Goal: Transaction & Acquisition: Purchase product/service

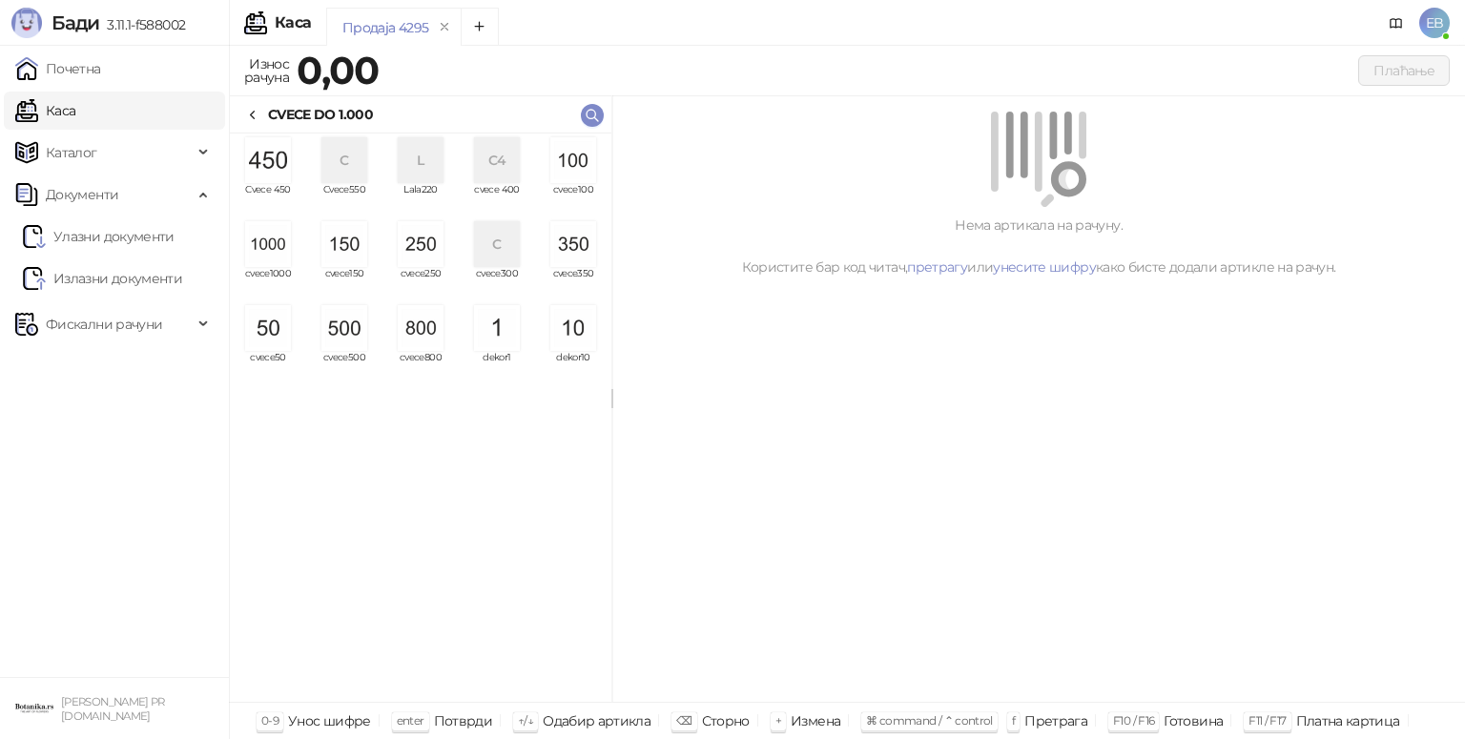
click at [276, 255] on img "grid" at bounding box center [268, 244] width 46 height 46
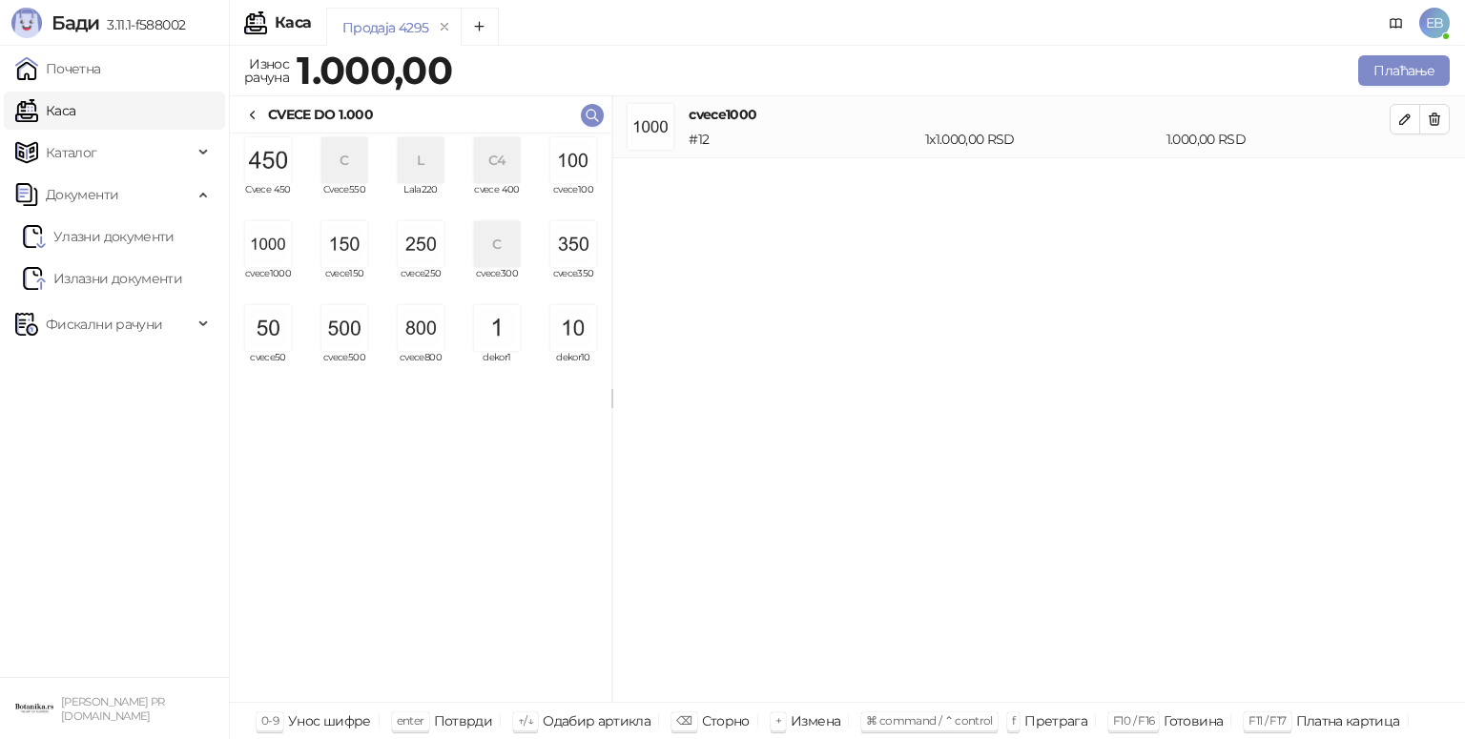
click at [347, 330] on img "grid" at bounding box center [344, 328] width 46 height 46
click at [578, 170] on img "grid" at bounding box center [573, 160] width 46 height 46
click at [581, 168] on img "grid" at bounding box center [573, 160] width 46 height 46
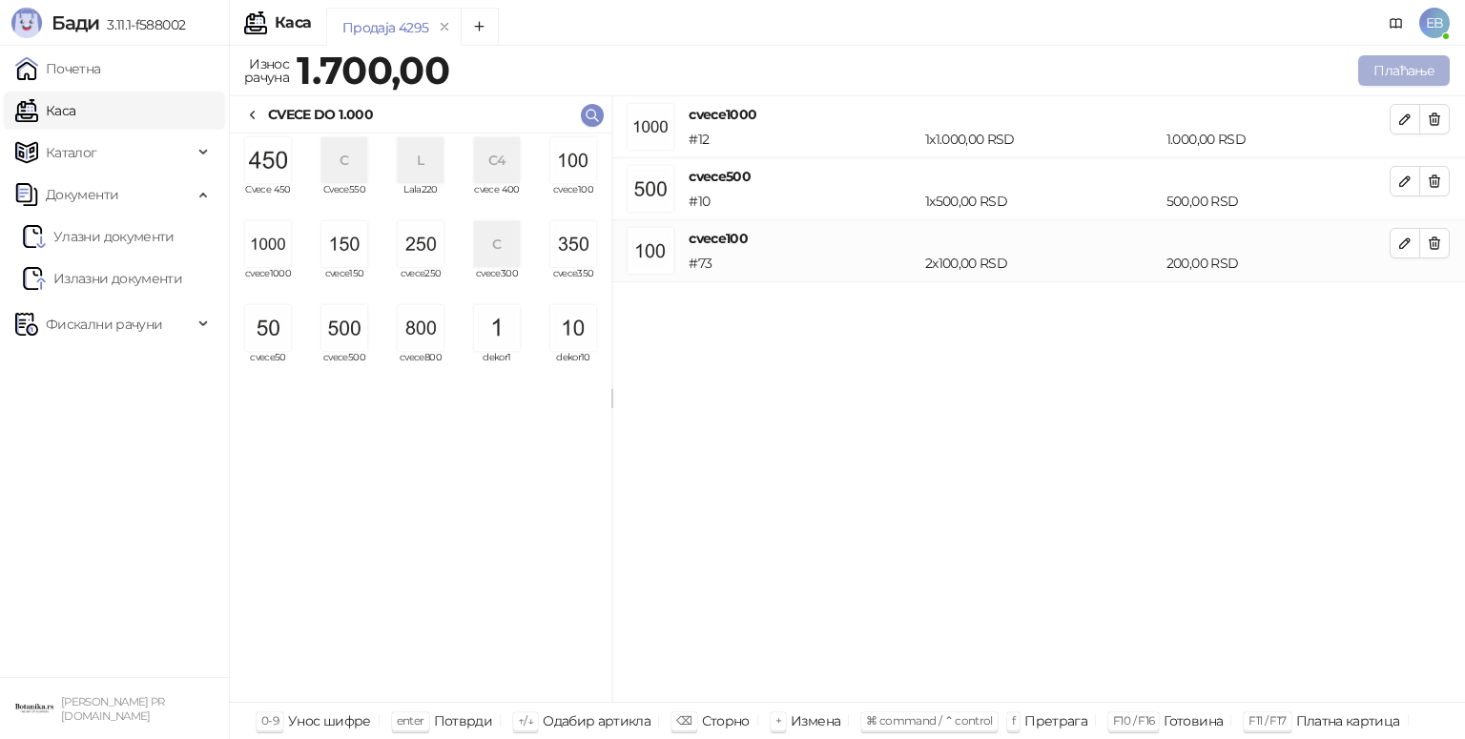
click at [1386, 75] on button "Плаћање" at bounding box center [1404, 70] width 92 height 31
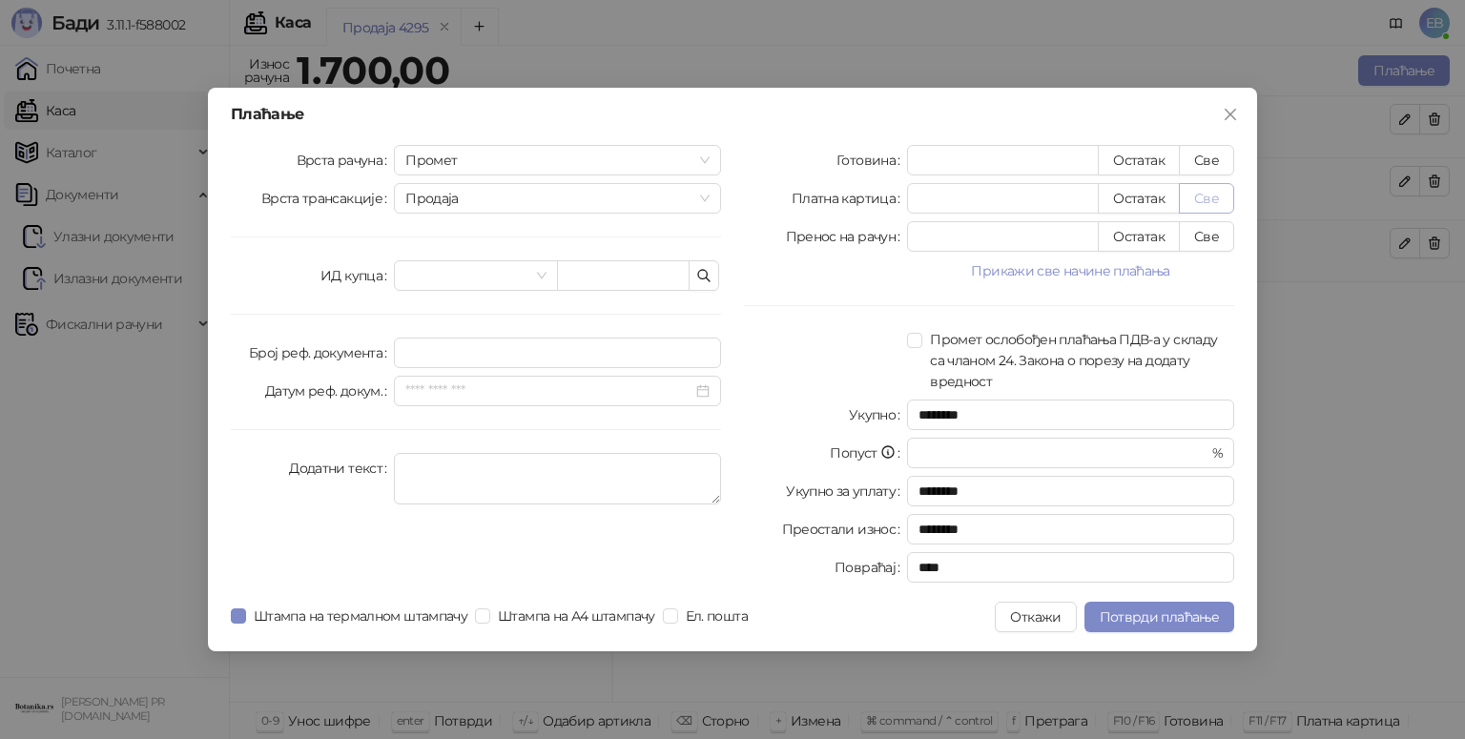
click at [1216, 211] on button "Све" at bounding box center [1206, 198] width 55 height 31
type input "****"
click at [1198, 612] on span "Потврди плаћање" at bounding box center [1158, 616] width 119 height 17
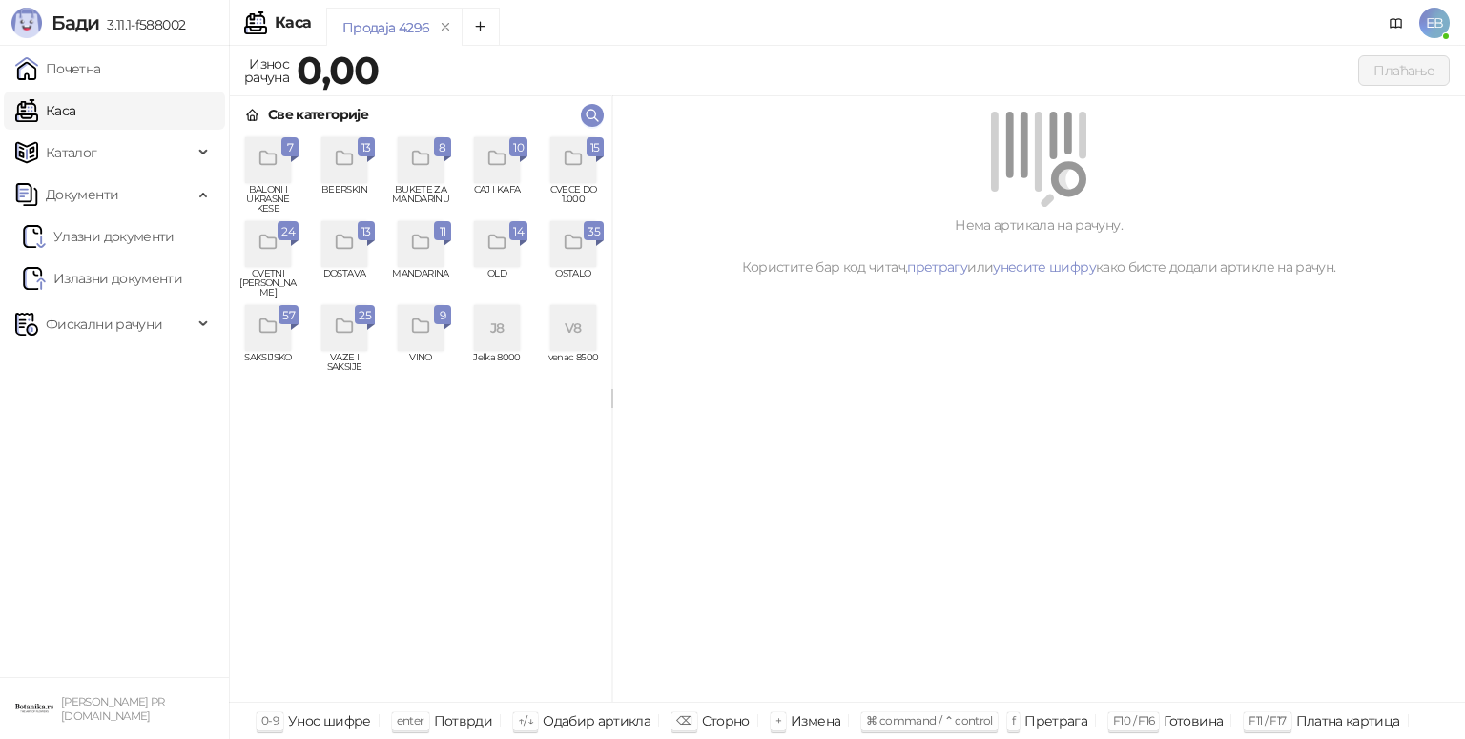
click at [269, 339] on div "grid" at bounding box center [268, 328] width 46 height 46
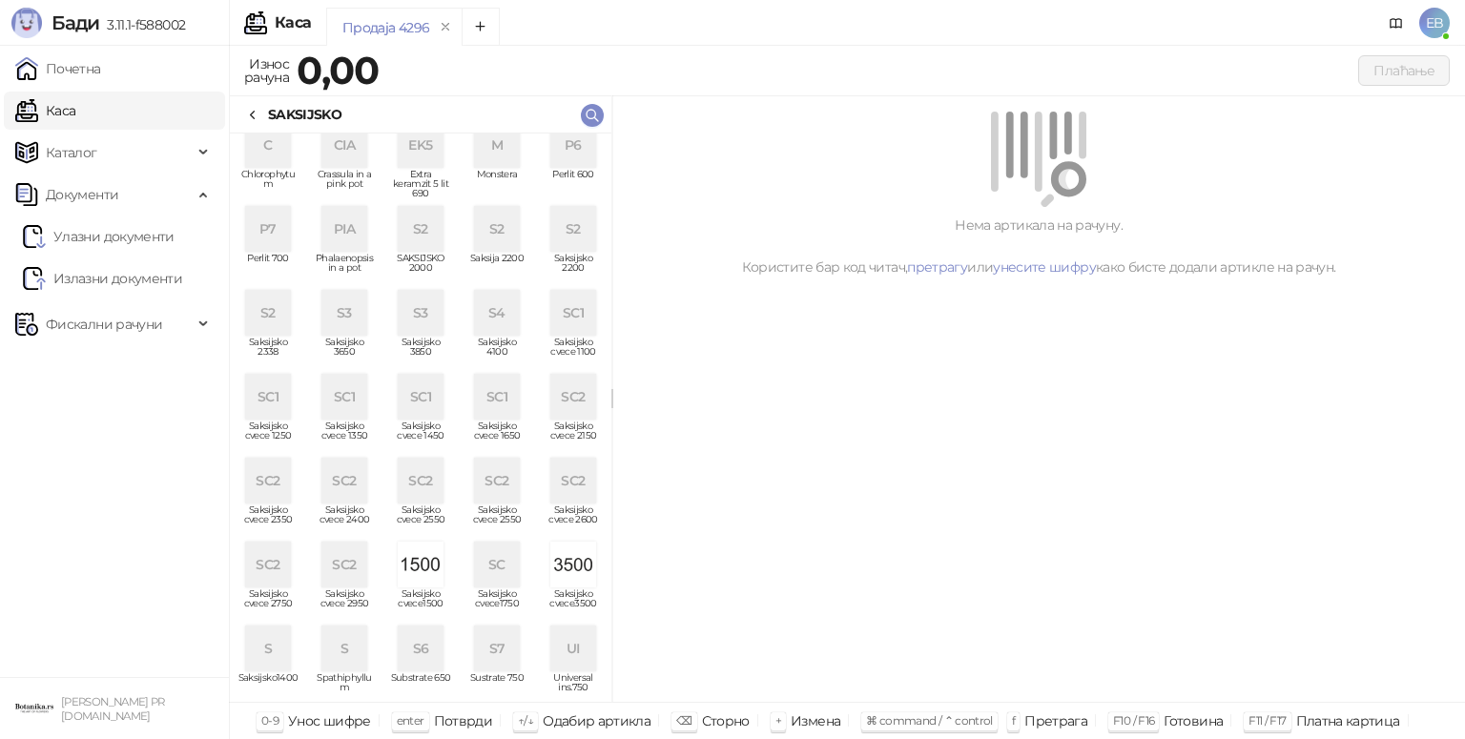
scroll to position [78, 0]
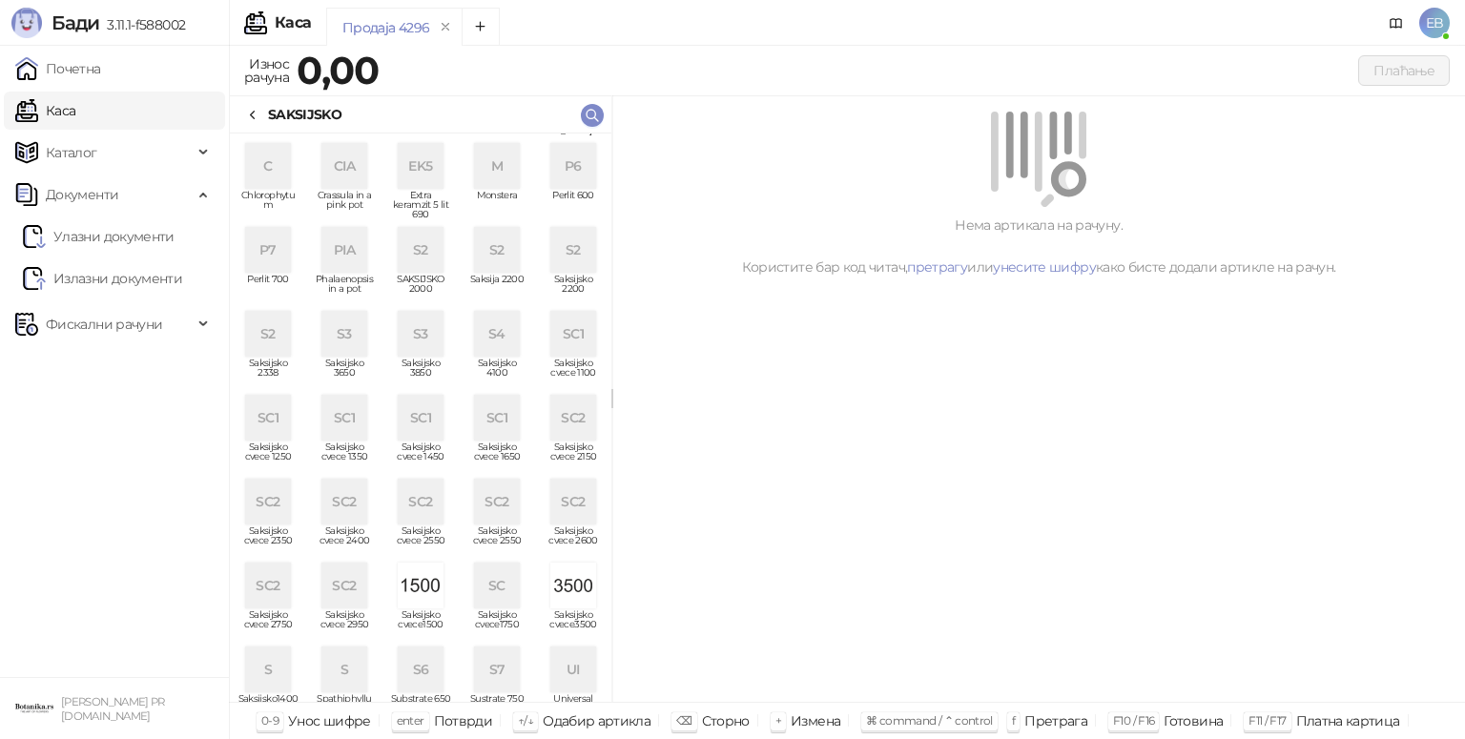
click at [257, 113] on icon at bounding box center [252, 115] width 15 height 15
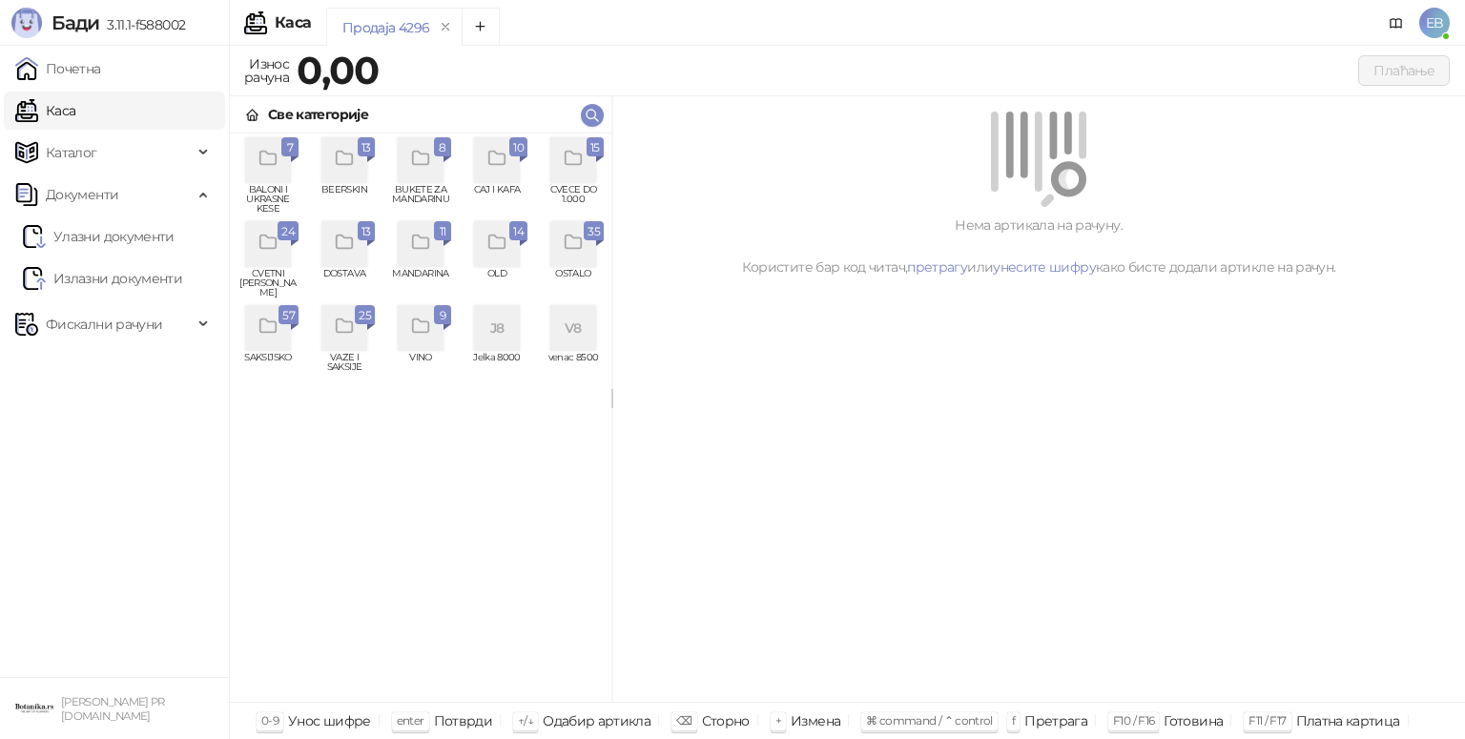
click at [572, 158] on icon "grid" at bounding box center [574, 159] width 22 height 22
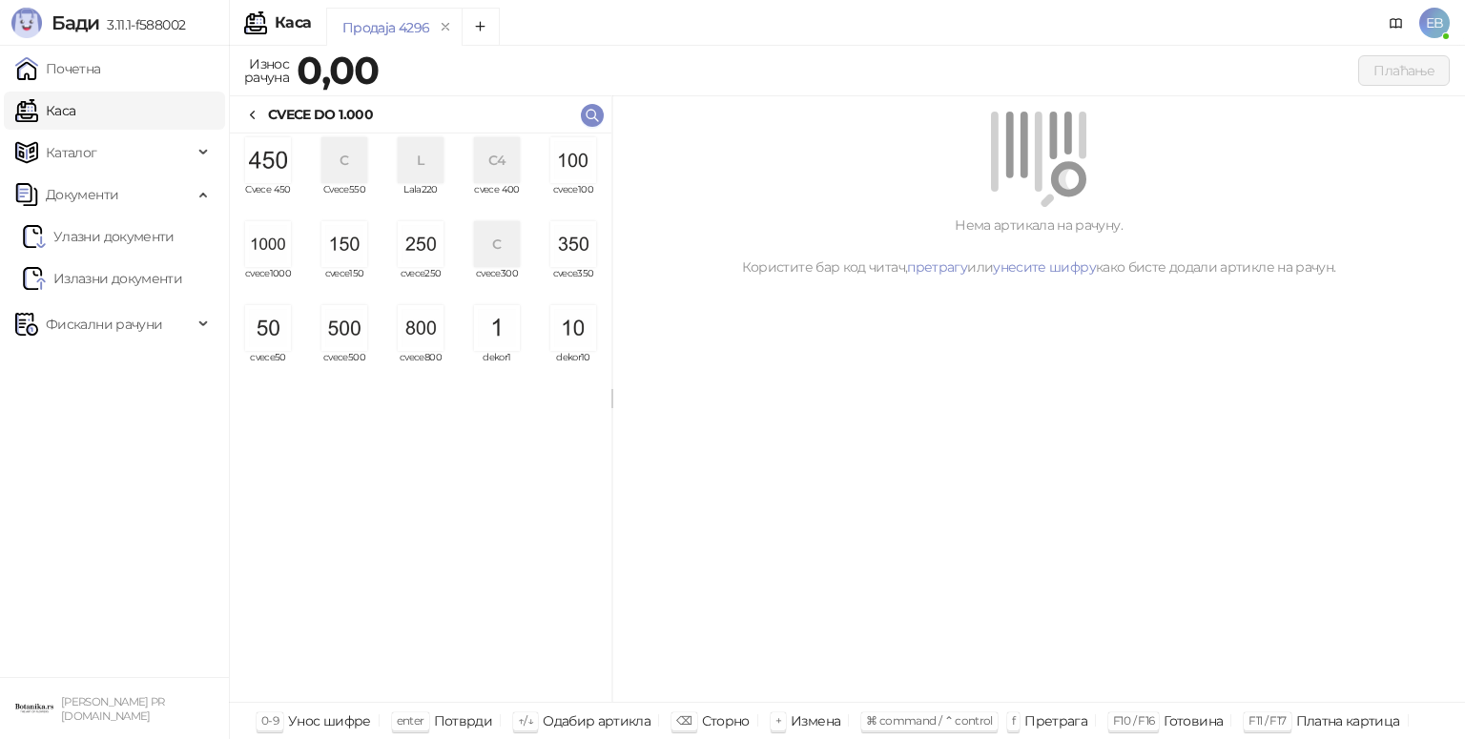
click at [256, 115] on icon at bounding box center [252, 115] width 15 height 15
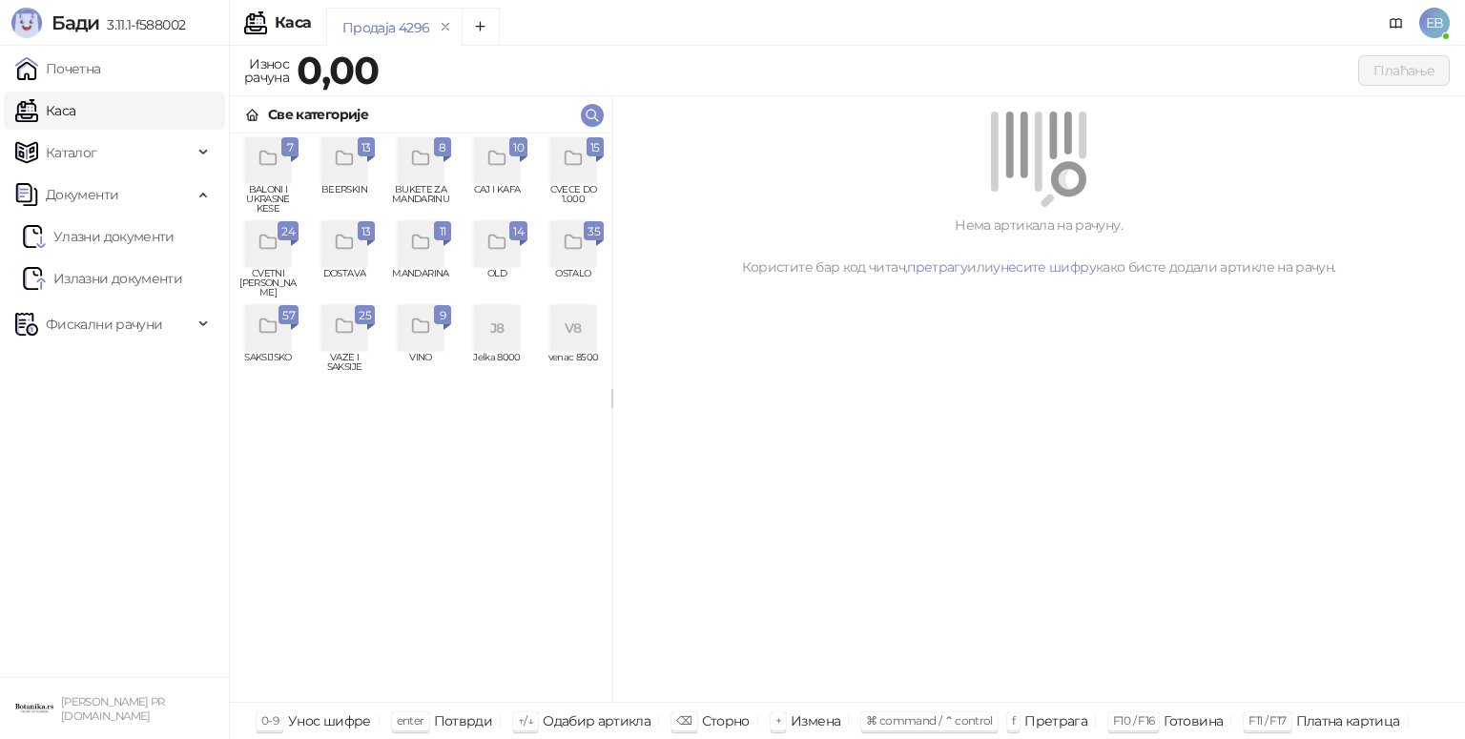
click at [277, 253] on icon "grid" at bounding box center [268, 243] width 22 height 22
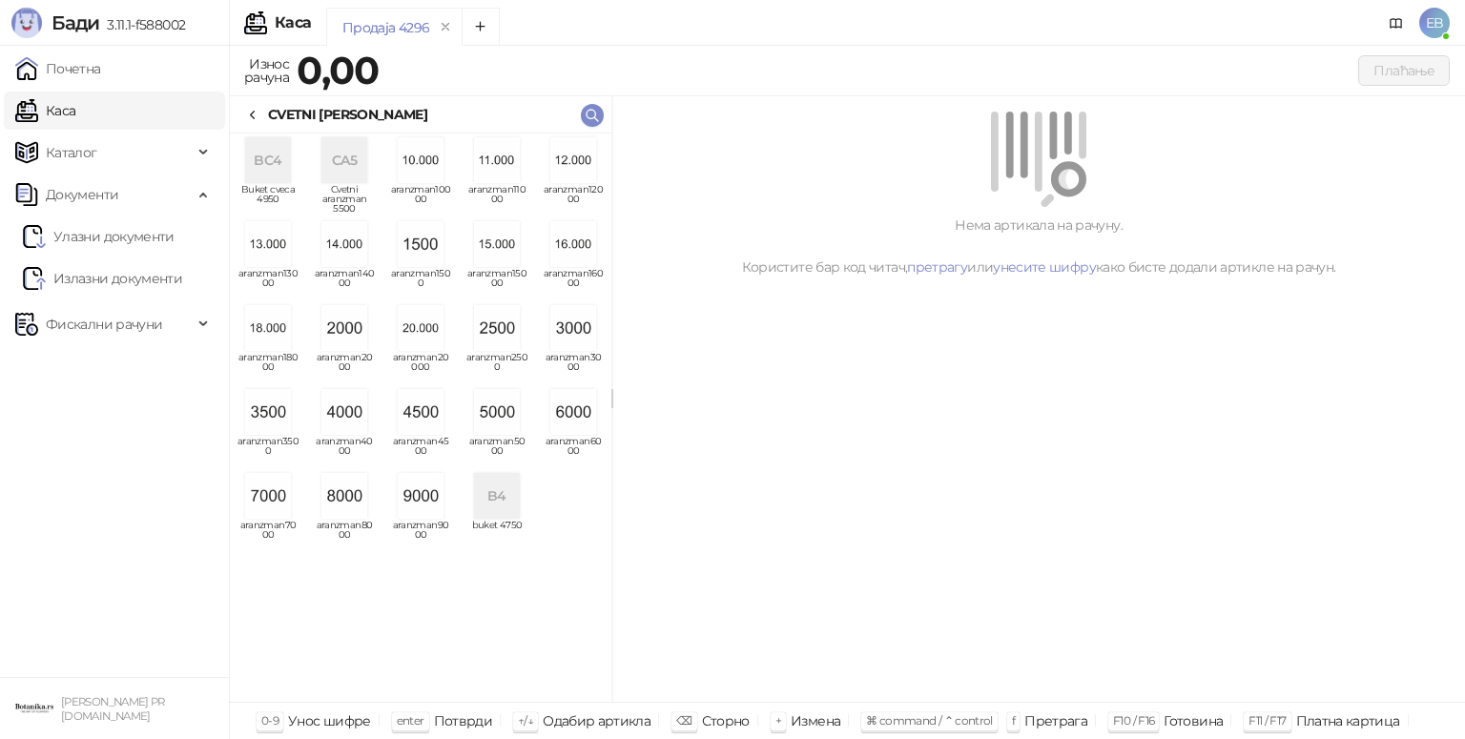
click at [421, 172] on img "grid" at bounding box center [421, 160] width 46 height 46
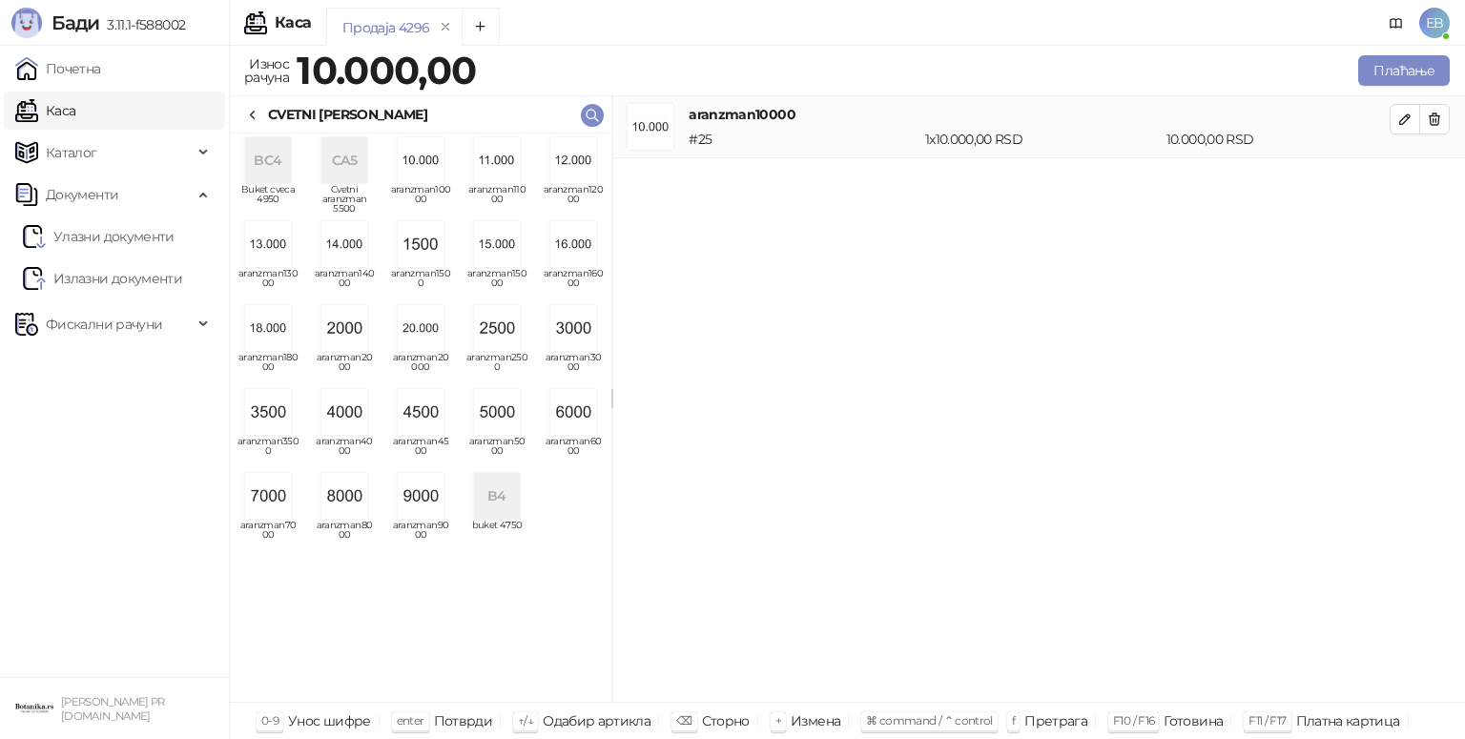
click at [255, 114] on icon at bounding box center [252, 115] width 15 height 15
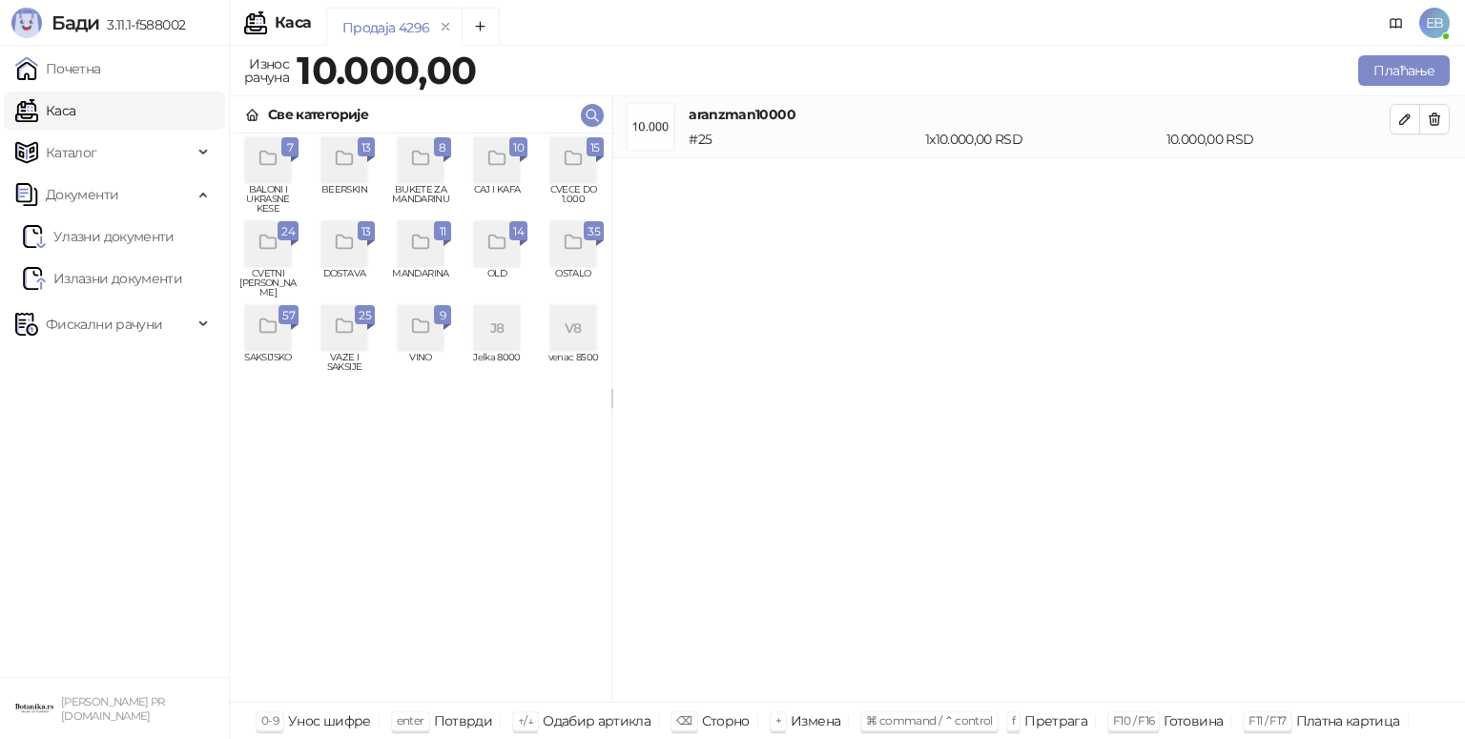
click at [584, 158] on icon "grid" at bounding box center [574, 159] width 22 height 22
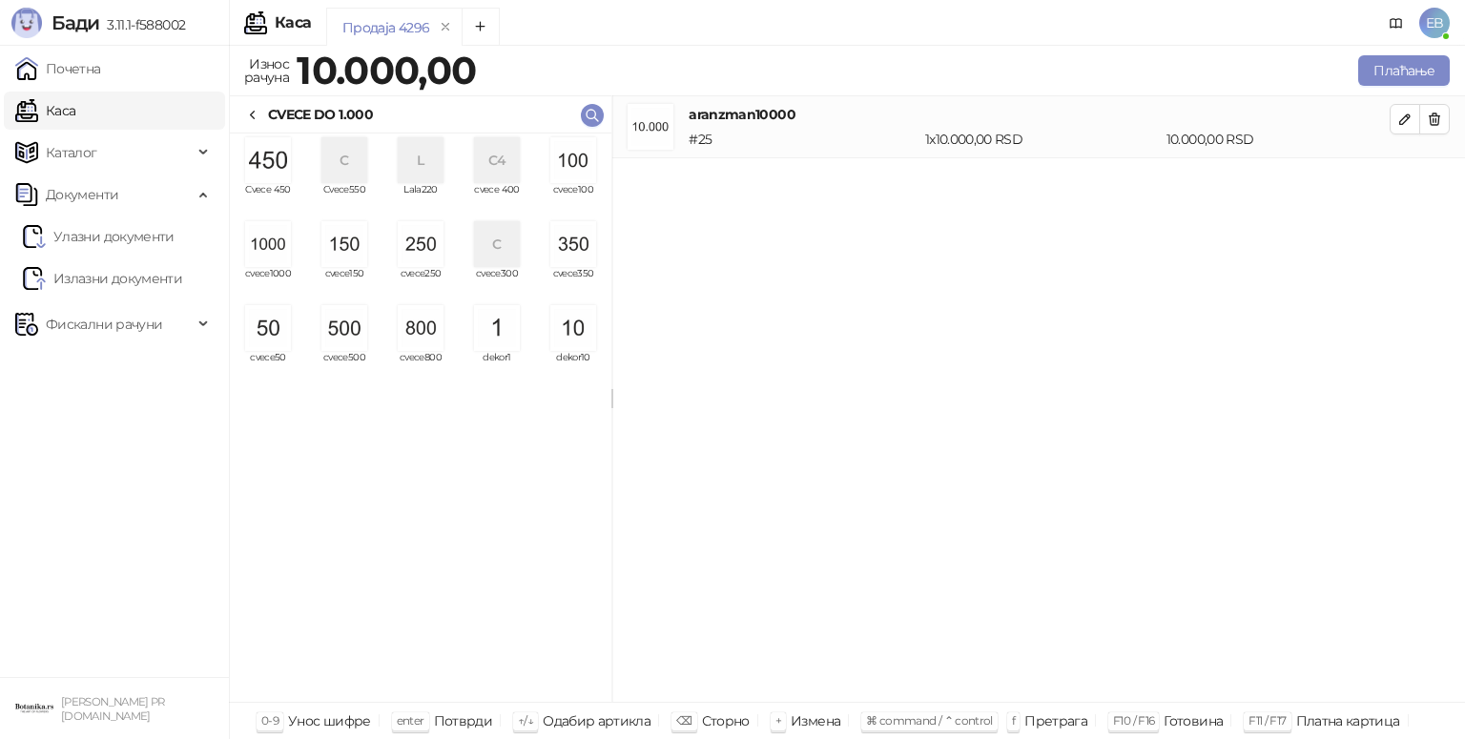
click at [412, 320] on img "grid" at bounding box center [421, 328] width 46 height 46
click at [269, 322] on img "grid" at bounding box center [268, 328] width 46 height 46
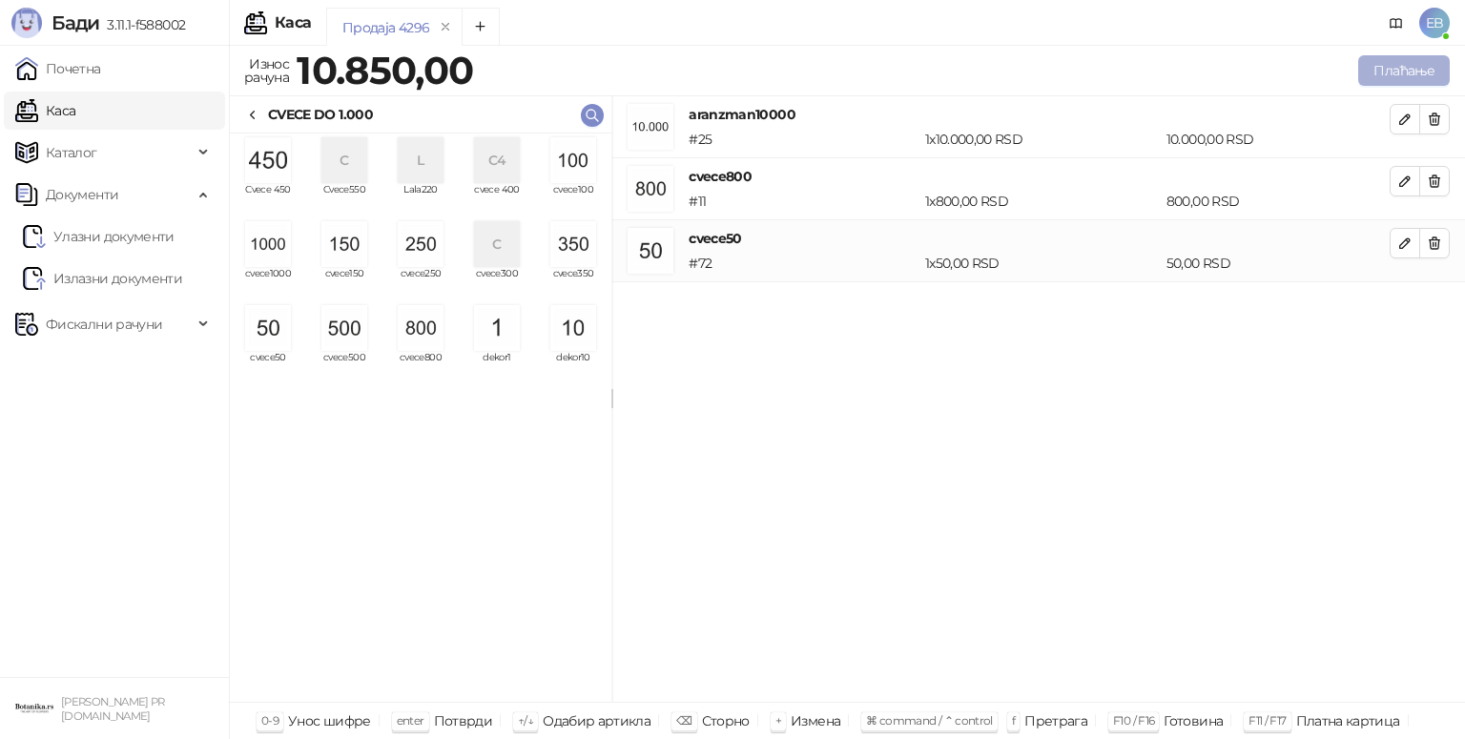
click at [1405, 69] on button "Плаћање" at bounding box center [1404, 70] width 92 height 31
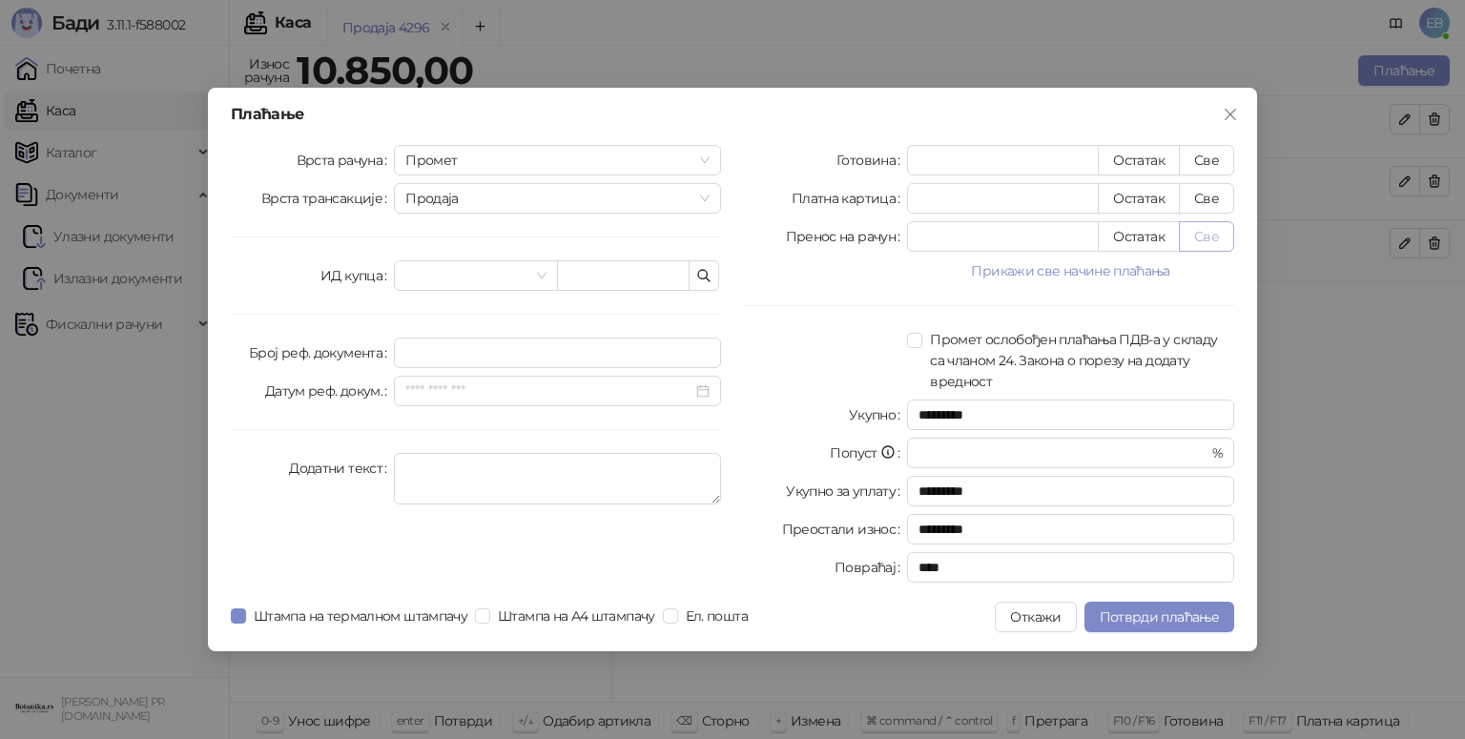
click at [1209, 251] on button "Све" at bounding box center [1206, 236] width 55 height 31
type input "*****"
type input "****"
click at [1199, 622] on span "Потврди плаћање" at bounding box center [1158, 616] width 119 height 17
